Goal: Participate in discussion: Engage in conversation with other users on a specific topic

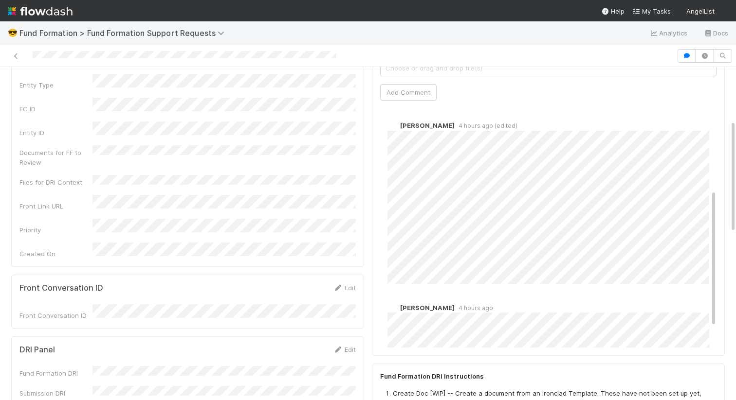
scroll to position [152, 0]
click at [372, 146] on div "Comments Attach files: Choose or drag and drop file(s) Add Comment Raven Jacint…" at bounding box center [548, 149] width 353 height 413
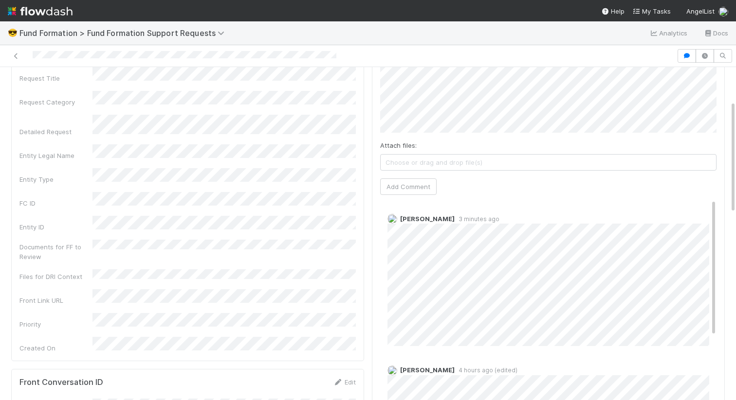
scroll to position [0, 0]
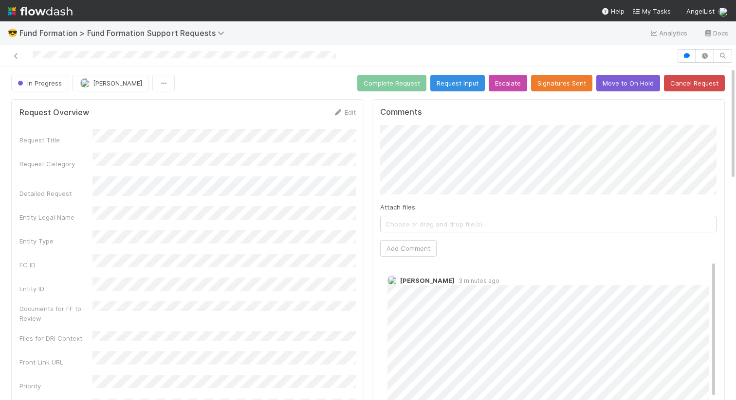
click at [474, 224] on span "Choose or drag and drop file(s)" at bounding box center [548, 225] width 335 height 16
click at [401, 241] on button "Add Comment" at bounding box center [408, 248] width 56 height 17
